Goal: Information Seeking & Learning: Learn about a topic

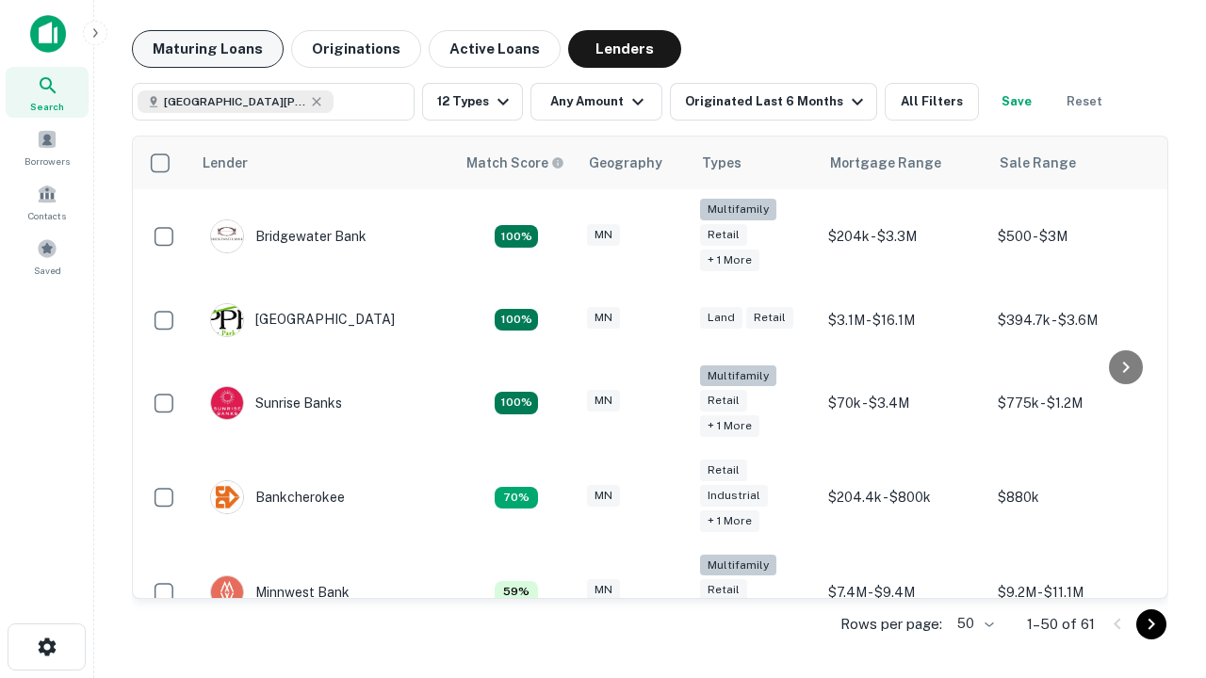
click at [207, 49] on button "Maturing Loans" at bounding box center [208, 49] width 152 height 38
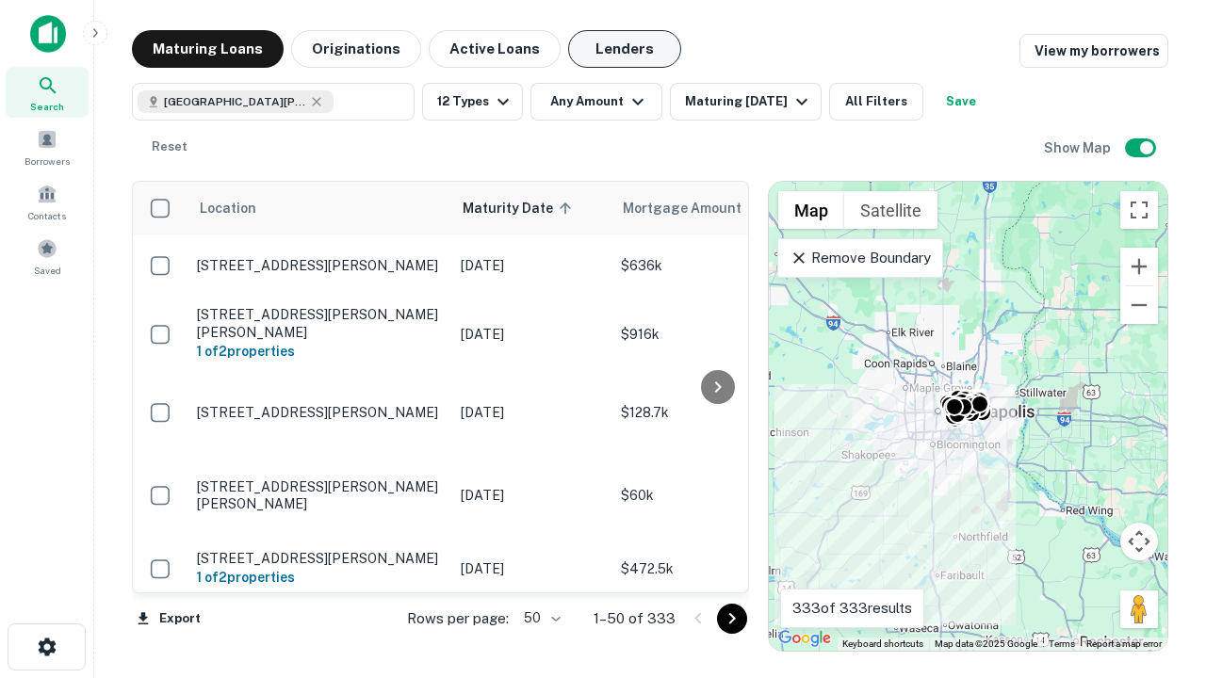
click at [625, 49] on button "Lenders" at bounding box center [624, 49] width 113 height 38
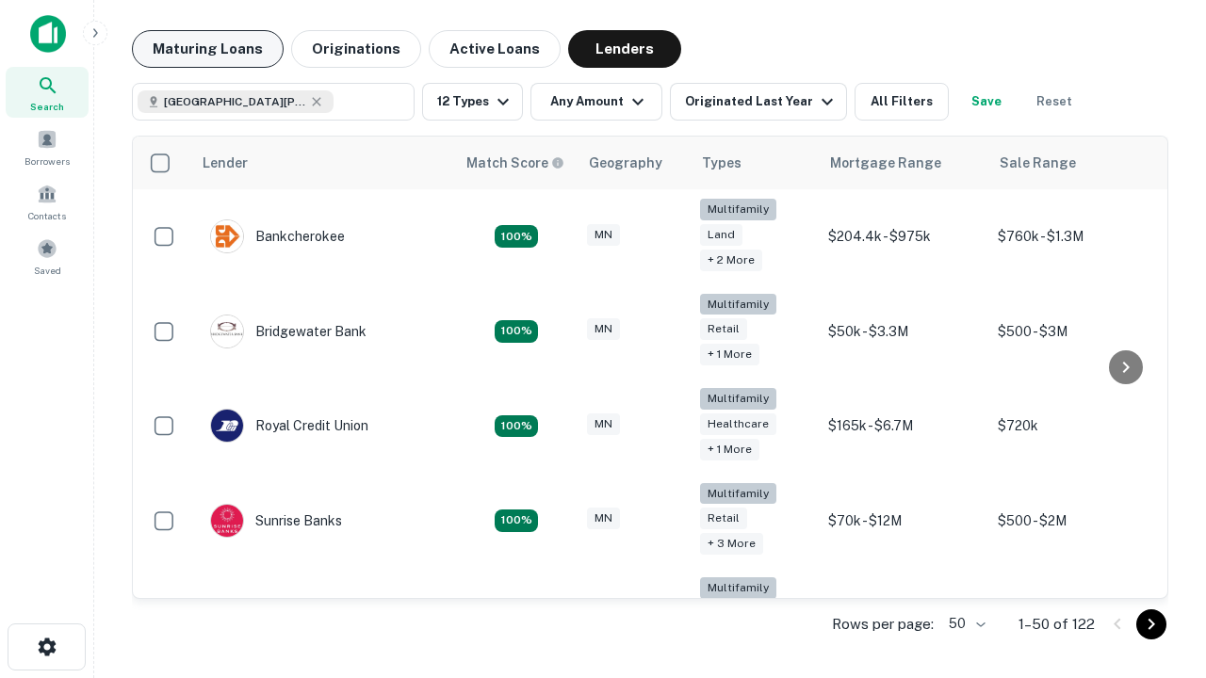
click at [207, 49] on button "Maturing Loans" at bounding box center [208, 49] width 152 height 38
